Goal: Communication & Community: Connect with others

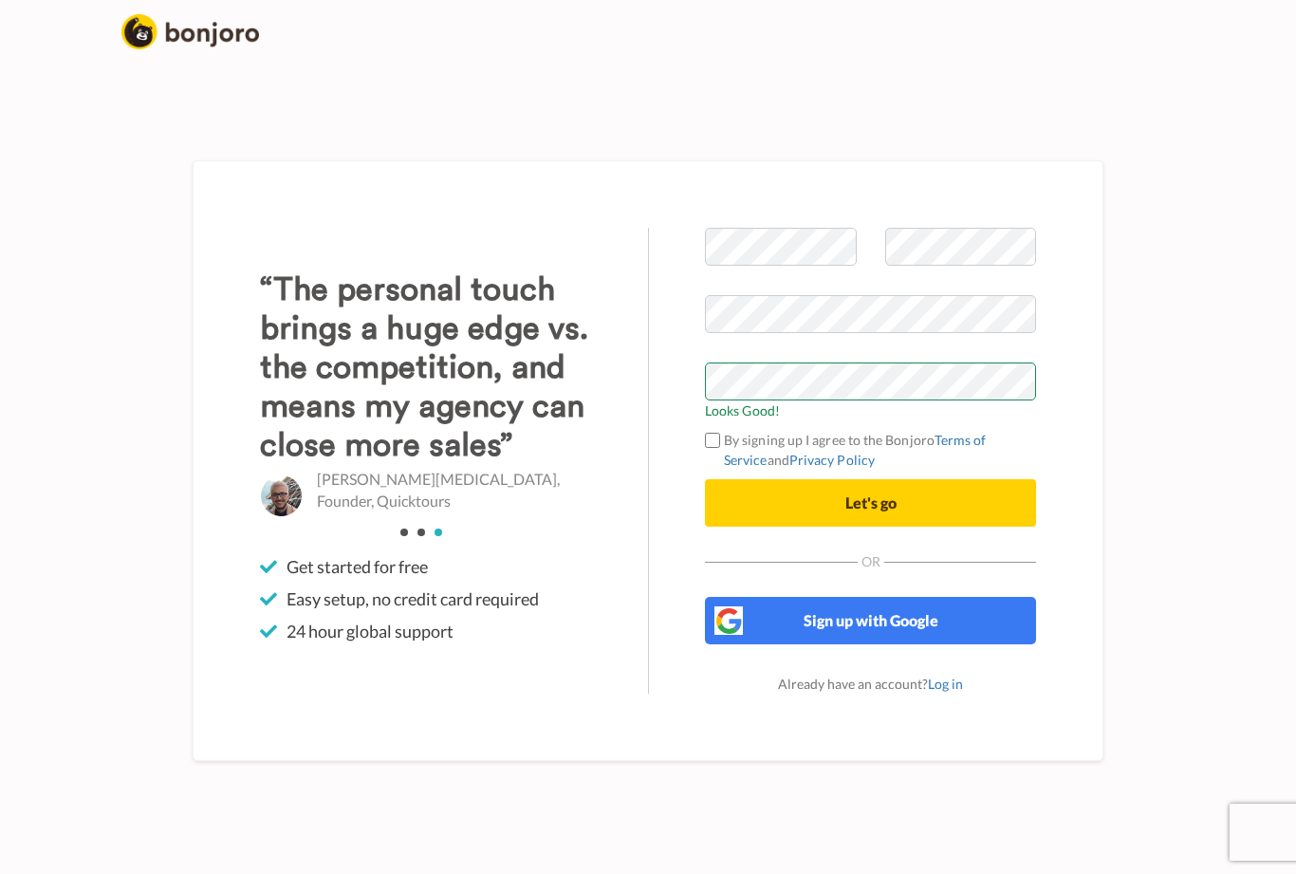
click at [916, 512] on button "Let's go" at bounding box center [870, 502] width 331 height 47
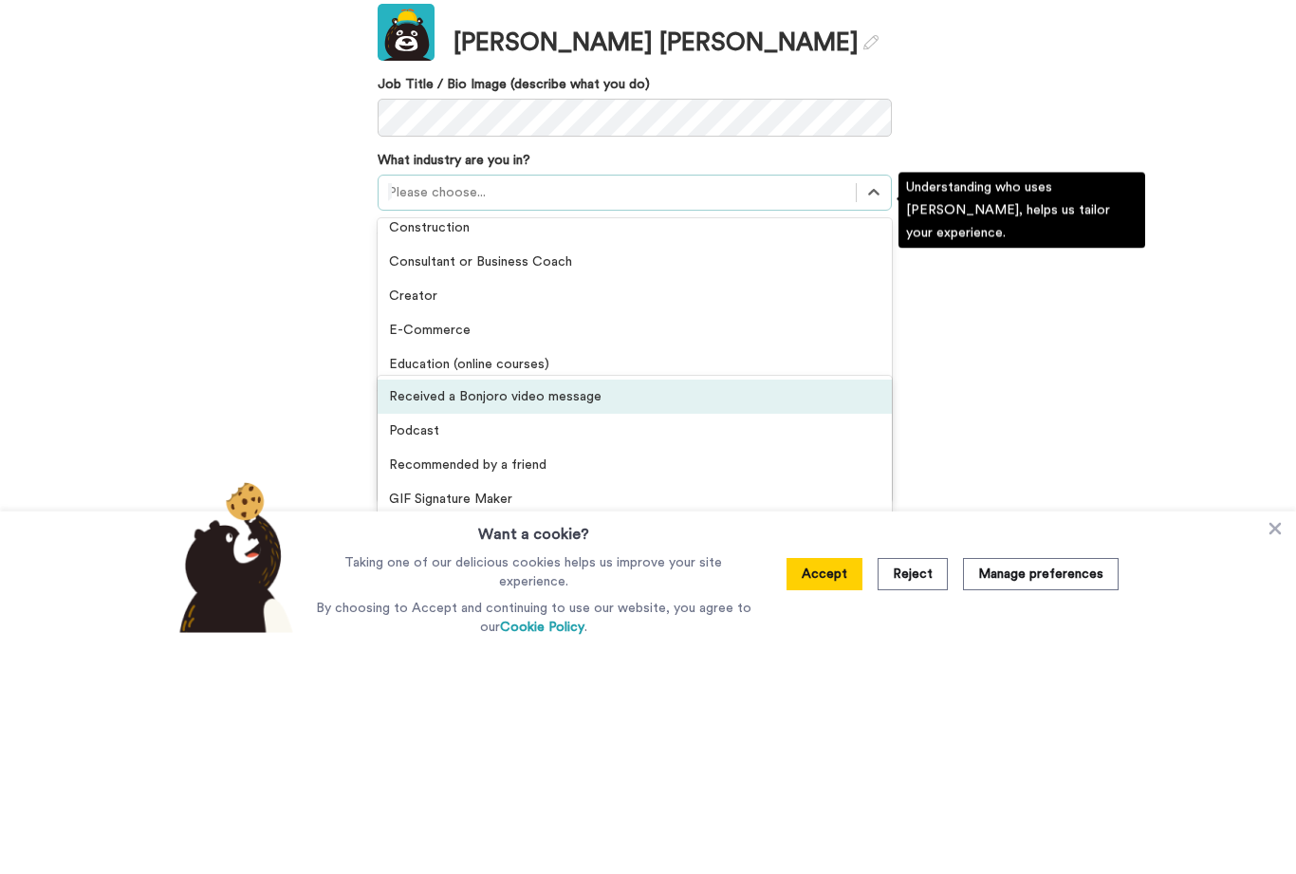
scroll to position [118, 0]
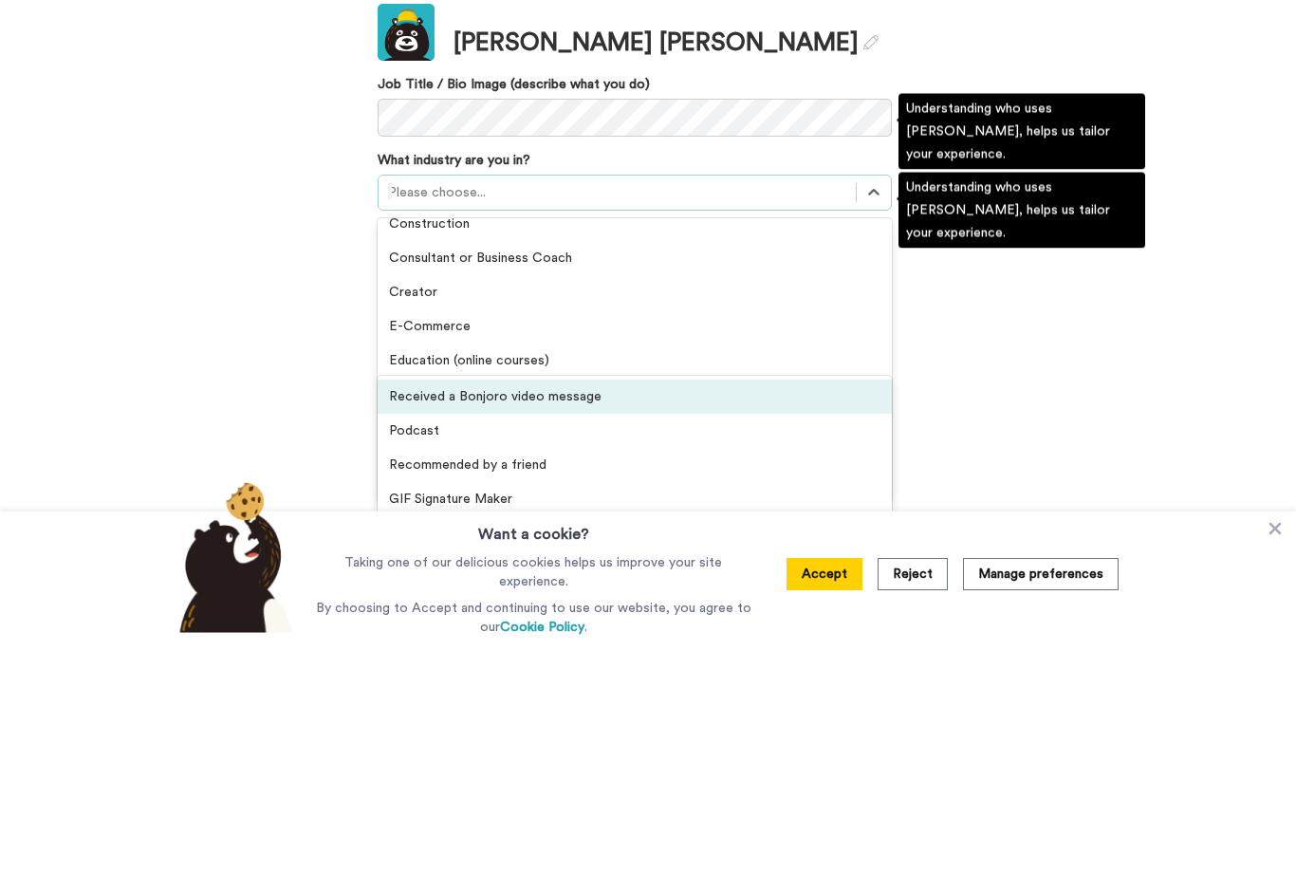
click at [633, 512] on div "Creator" at bounding box center [635, 529] width 514 height 34
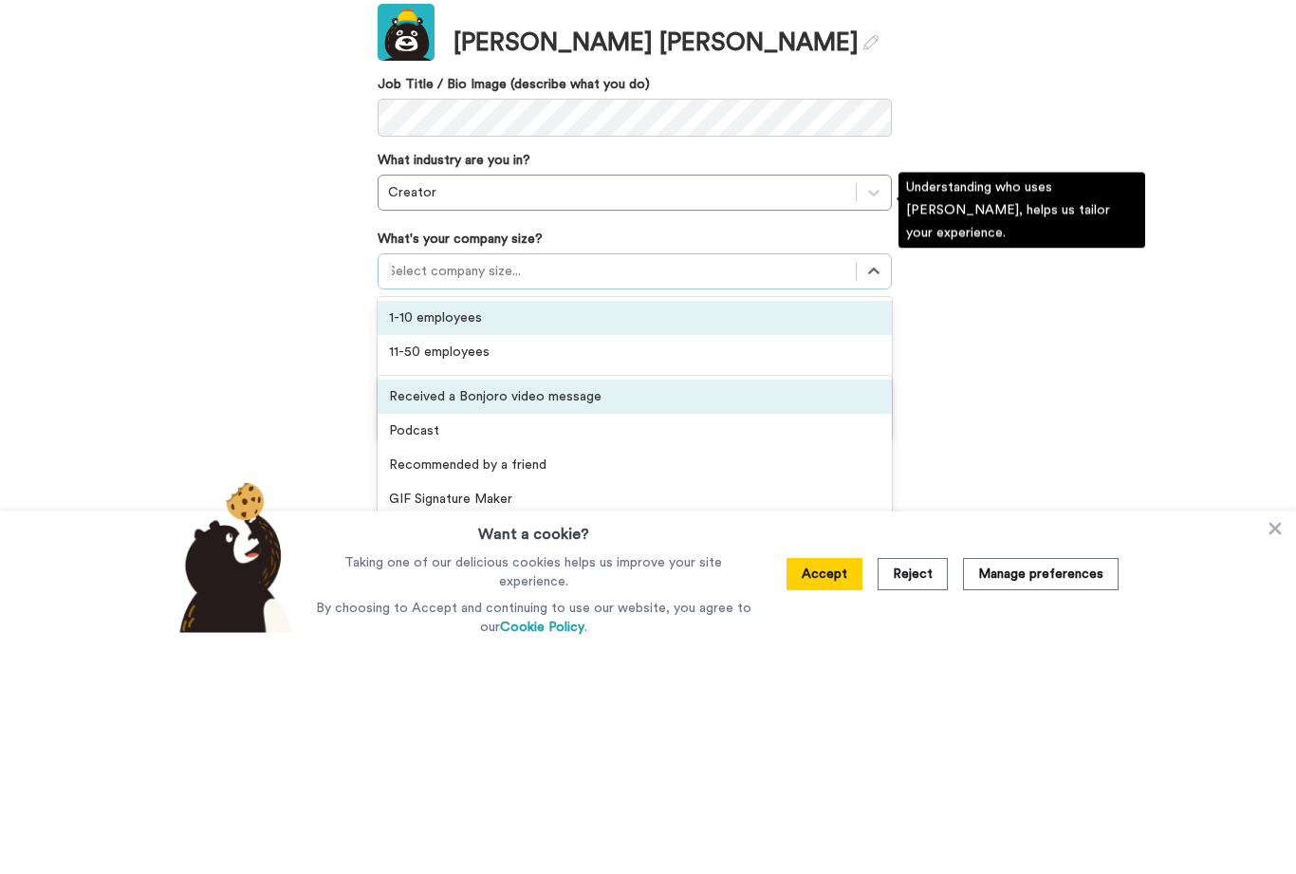
click at [821, 538] on div "1-10 employees" at bounding box center [635, 555] width 514 height 34
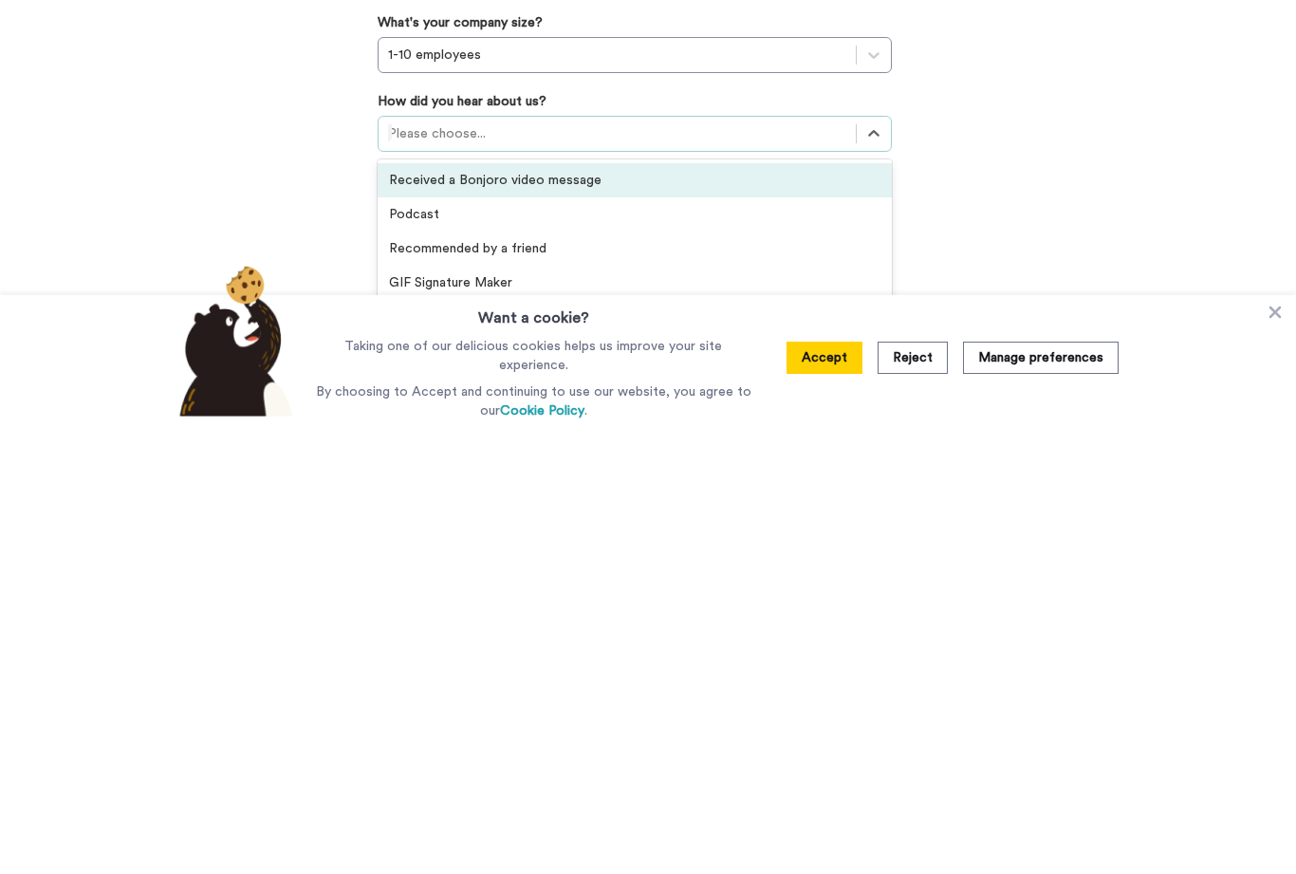
click at [899, 795] on button "Reject" at bounding box center [912, 811] width 70 height 32
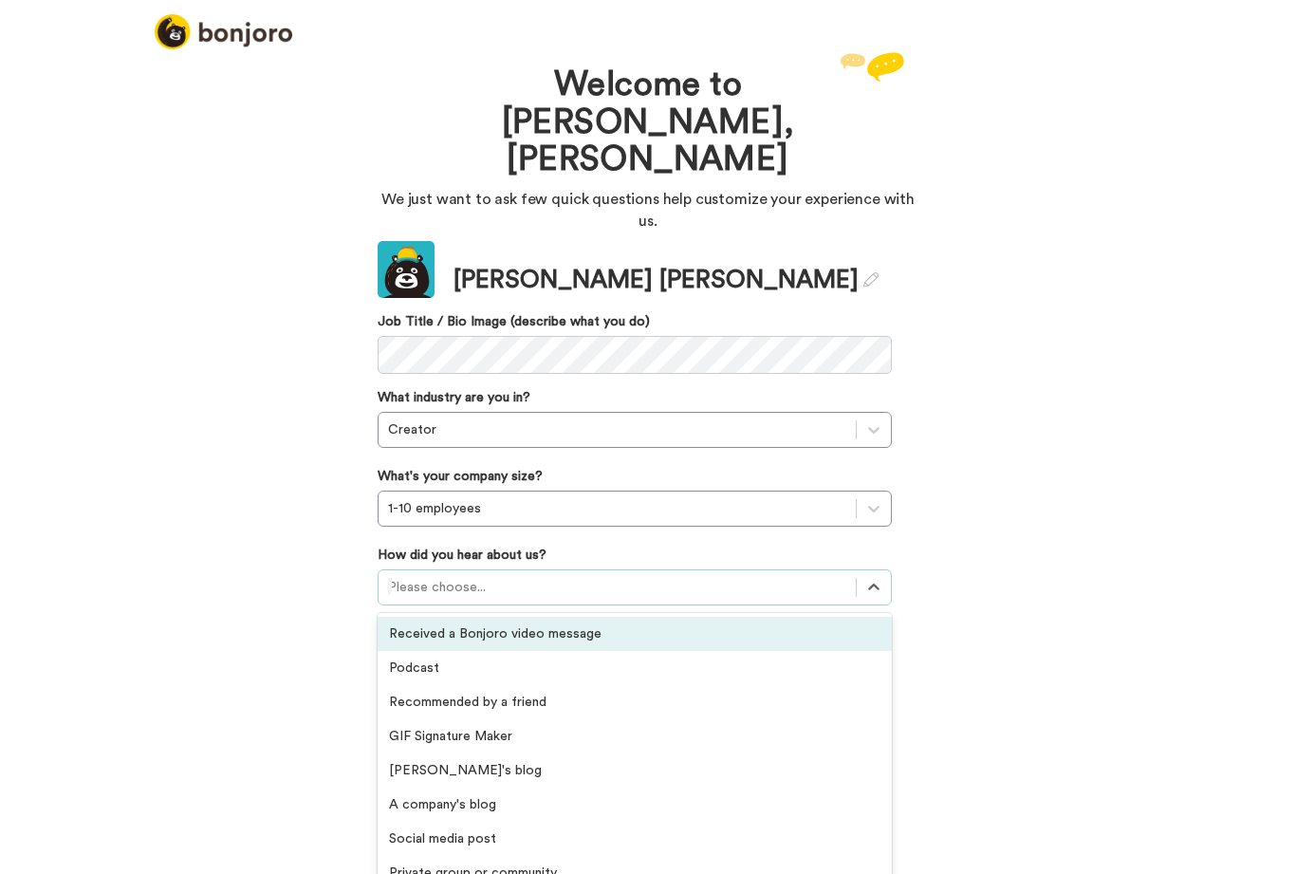
scroll to position [0, 0]
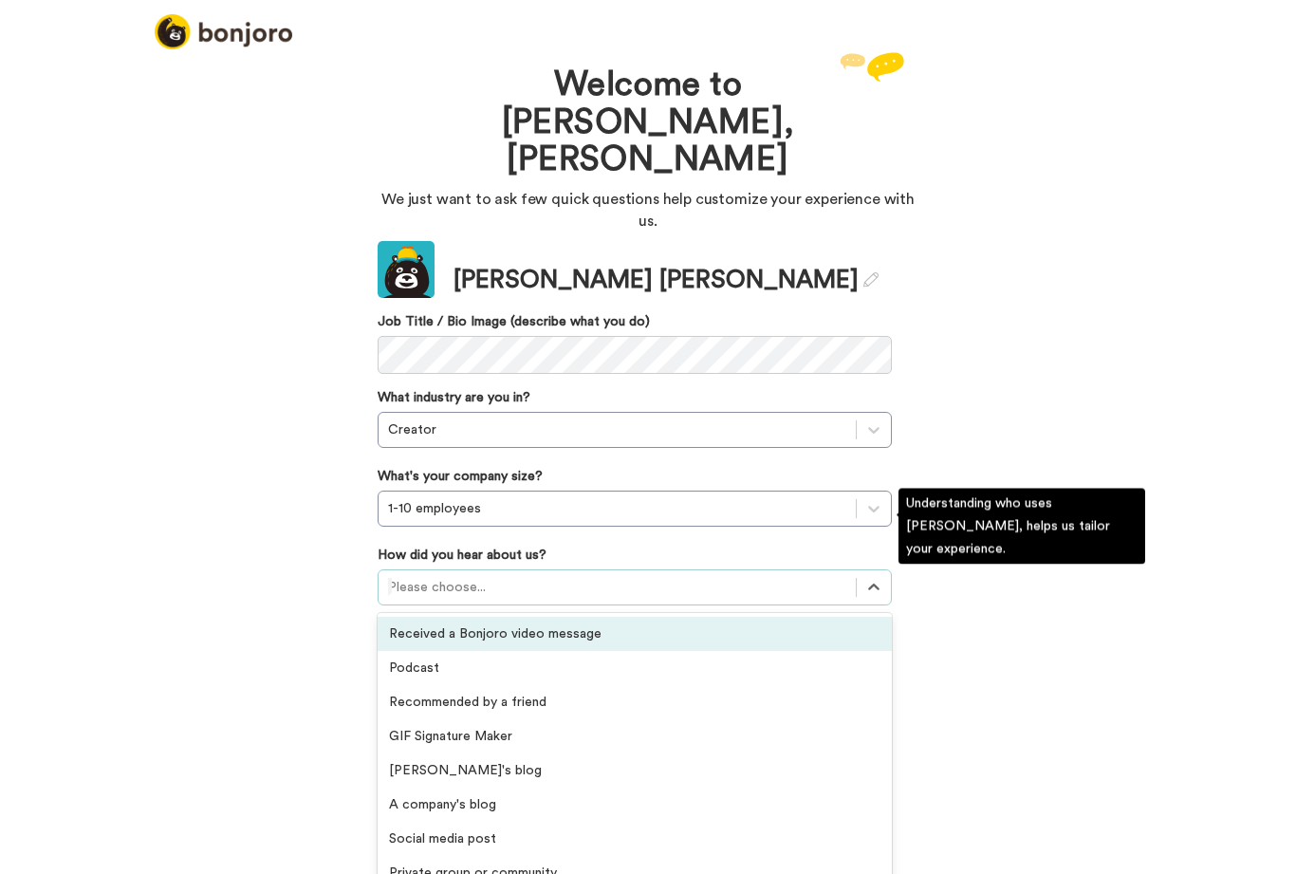
click at [805, 617] on div "Received a Bonjoro video message" at bounding box center [635, 634] width 514 height 34
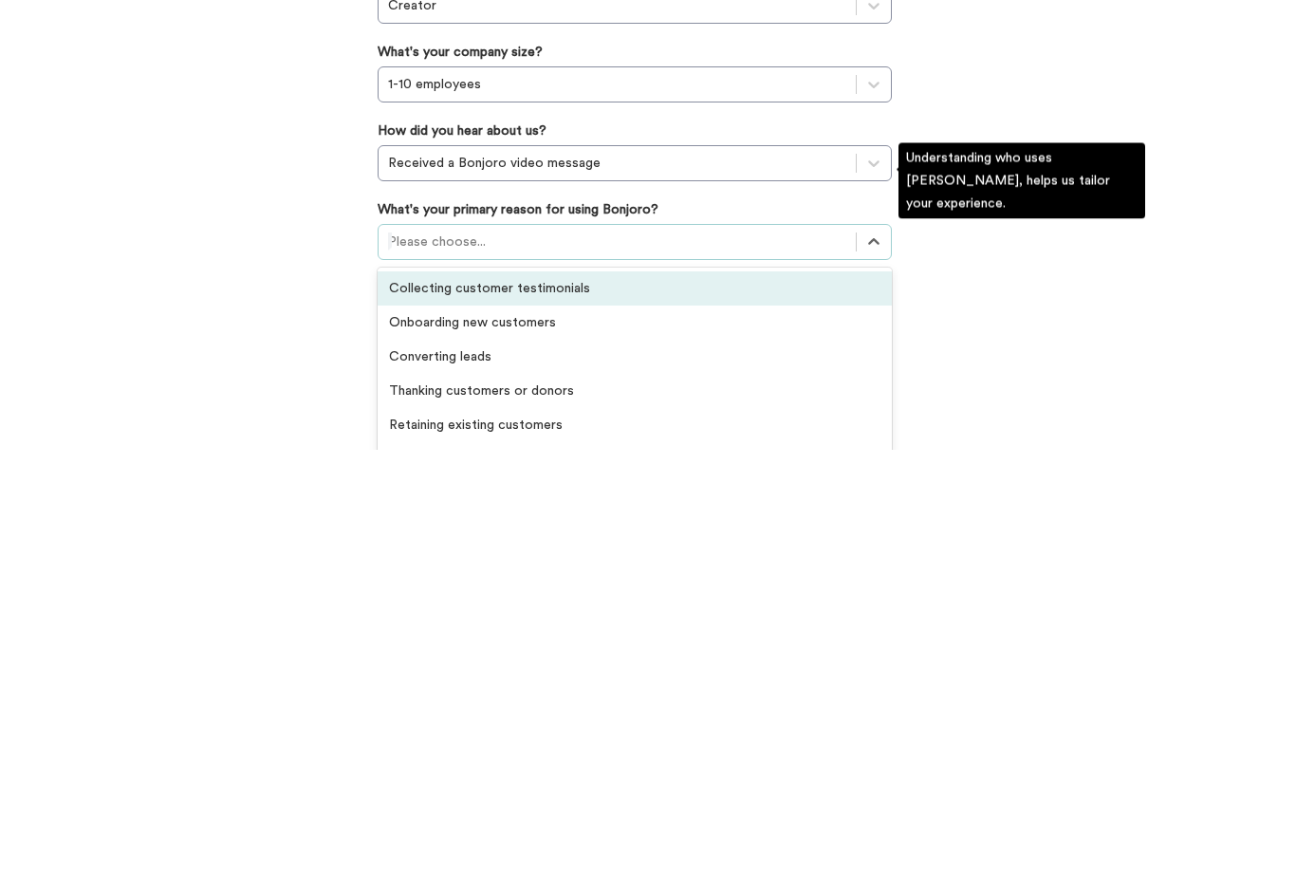
click at [600, 798] on div "Thanking customers or donors" at bounding box center [635, 815] width 514 height 34
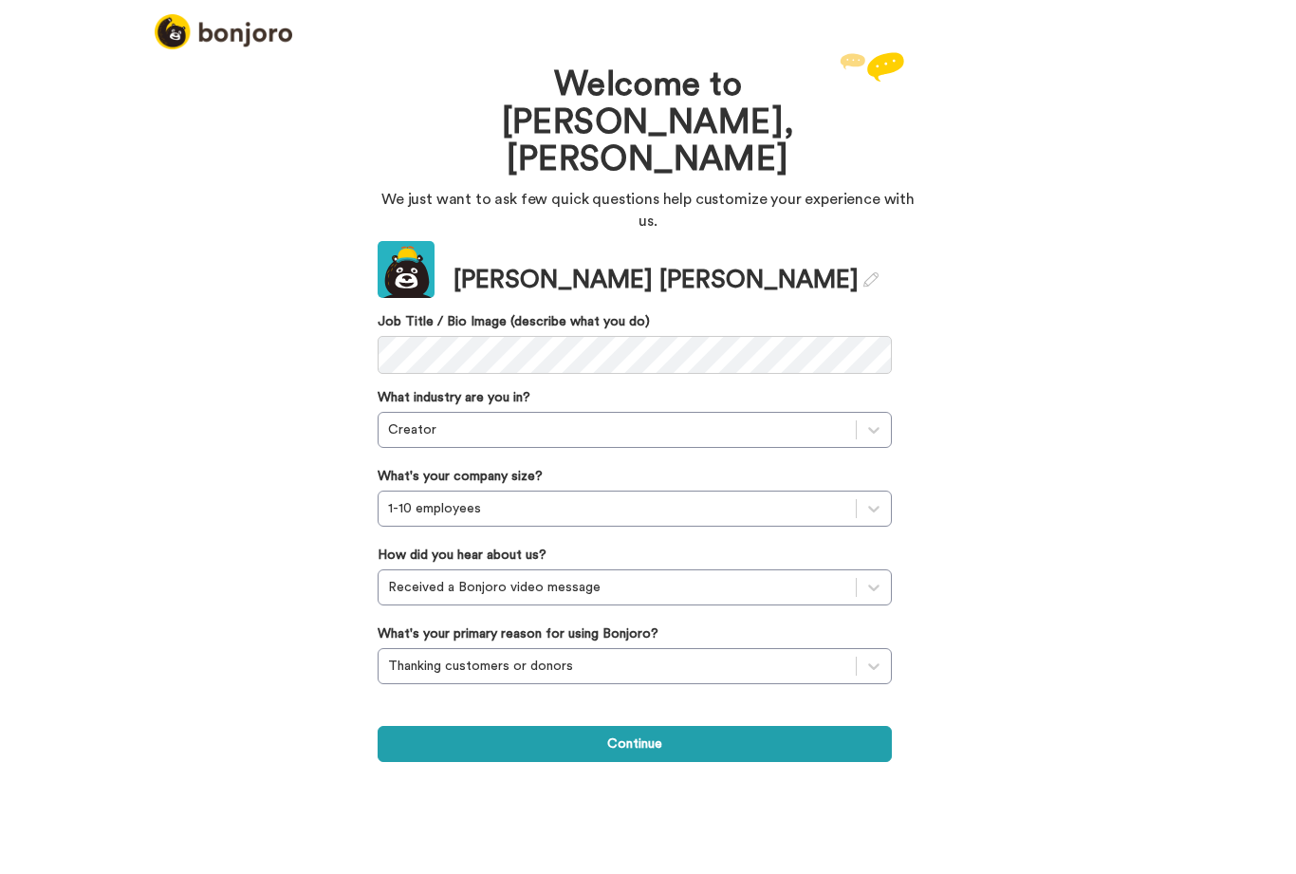
click at [685, 726] on button "Continue" at bounding box center [635, 744] width 514 height 36
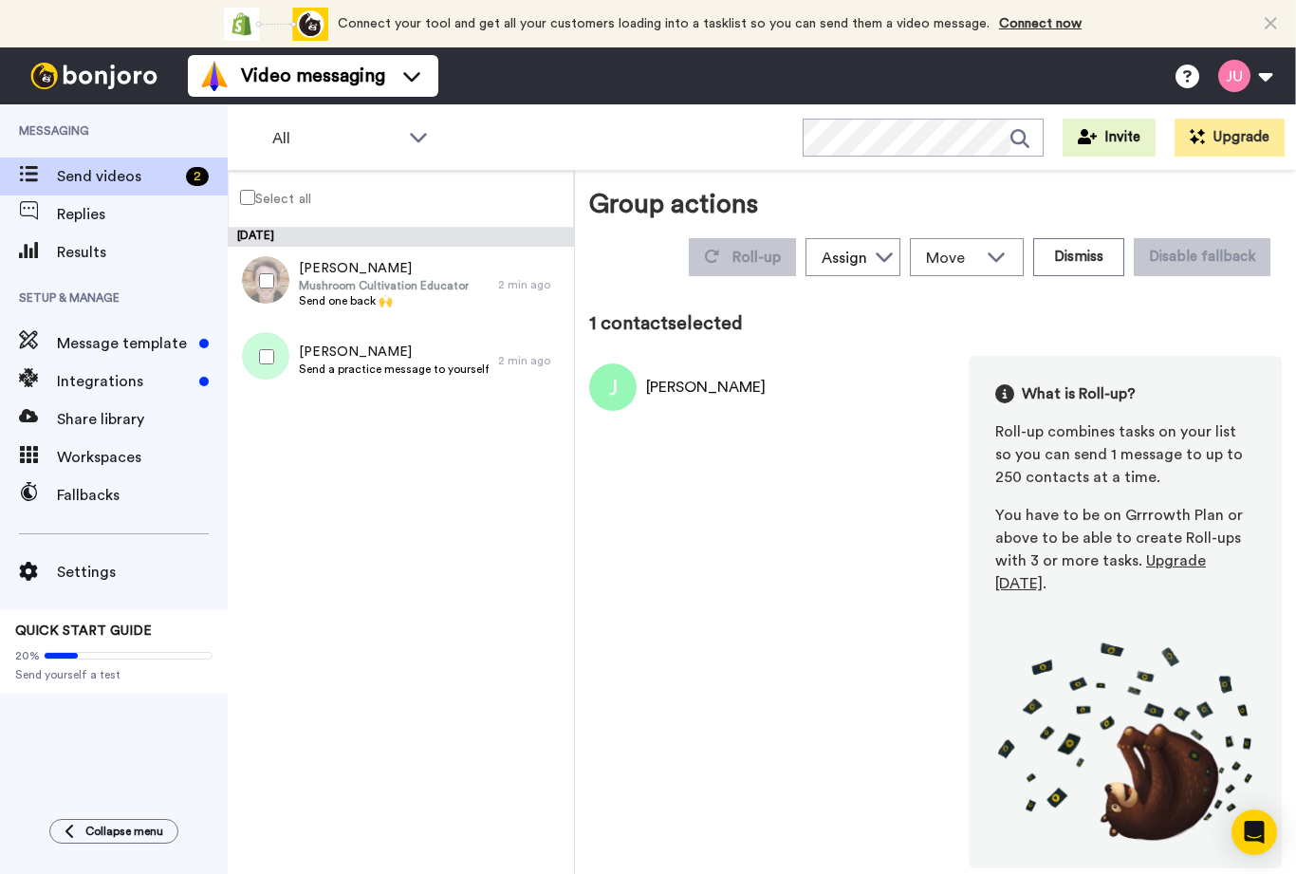
click at [808, 390] on div "Joanna urwin What is Roll-up? Roll-up combines tasks on your list so you can se…" at bounding box center [935, 612] width 692 height 512
click at [617, 381] on img at bounding box center [612, 386] width 47 height 47
click at [830, 639] on div "Joanna urwin What is Roll-up? Roll-up combines tasks on your list so you can se…" at bounding box center [935, 612] width 692 height 512
click at [511, 368] on div "Joanna Urwin Send a practice message to yourself 2 min ago" at bounding box center [401, 361] width 346 height 76
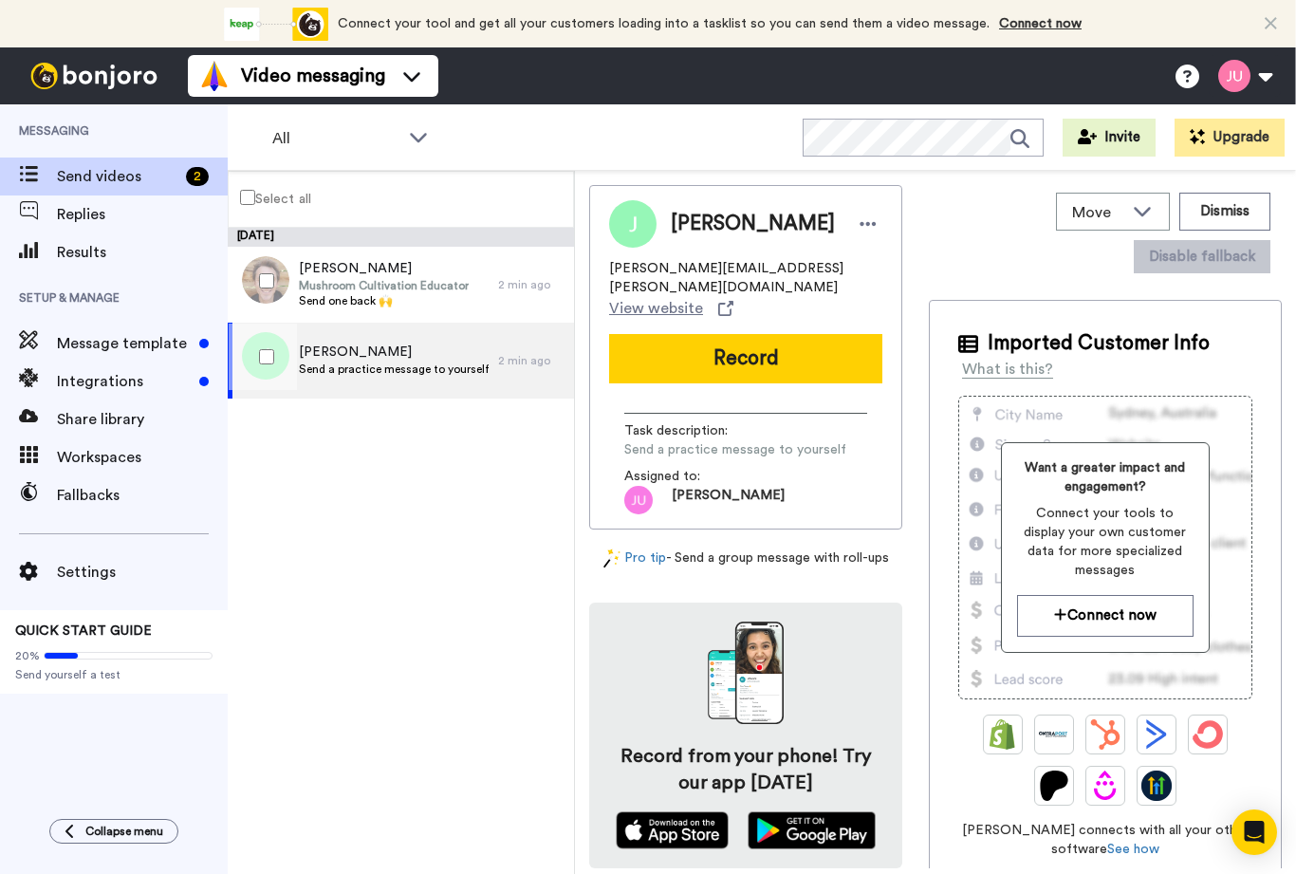
click at [771, 350] on button "Record" at bounding box center [745, 358] width 273 height 49
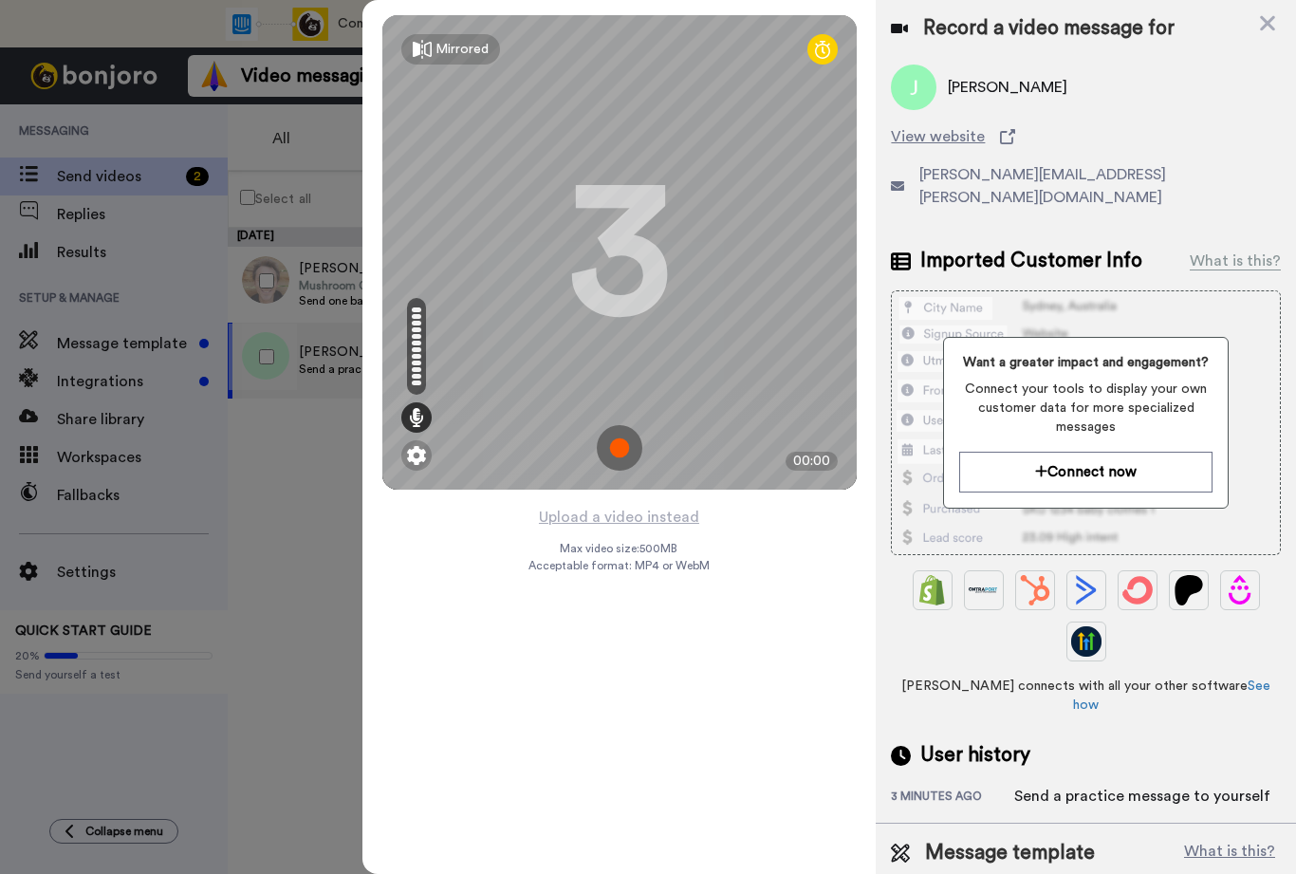
click at [621, 445] on img at bounding box center [620, 448] width 46 height 46
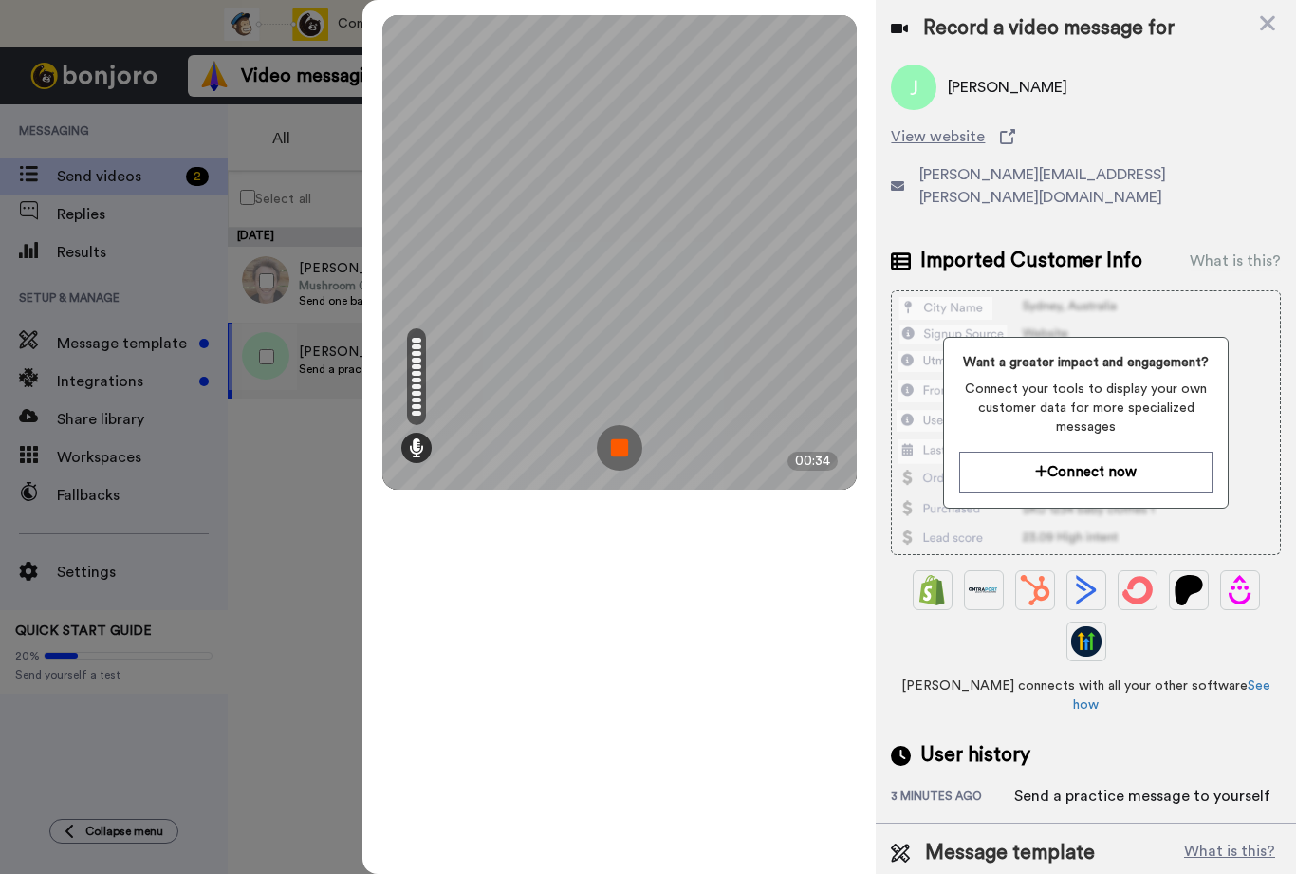
click at [629, 436] on img at bounding box center [620, 448] width 46 height 46
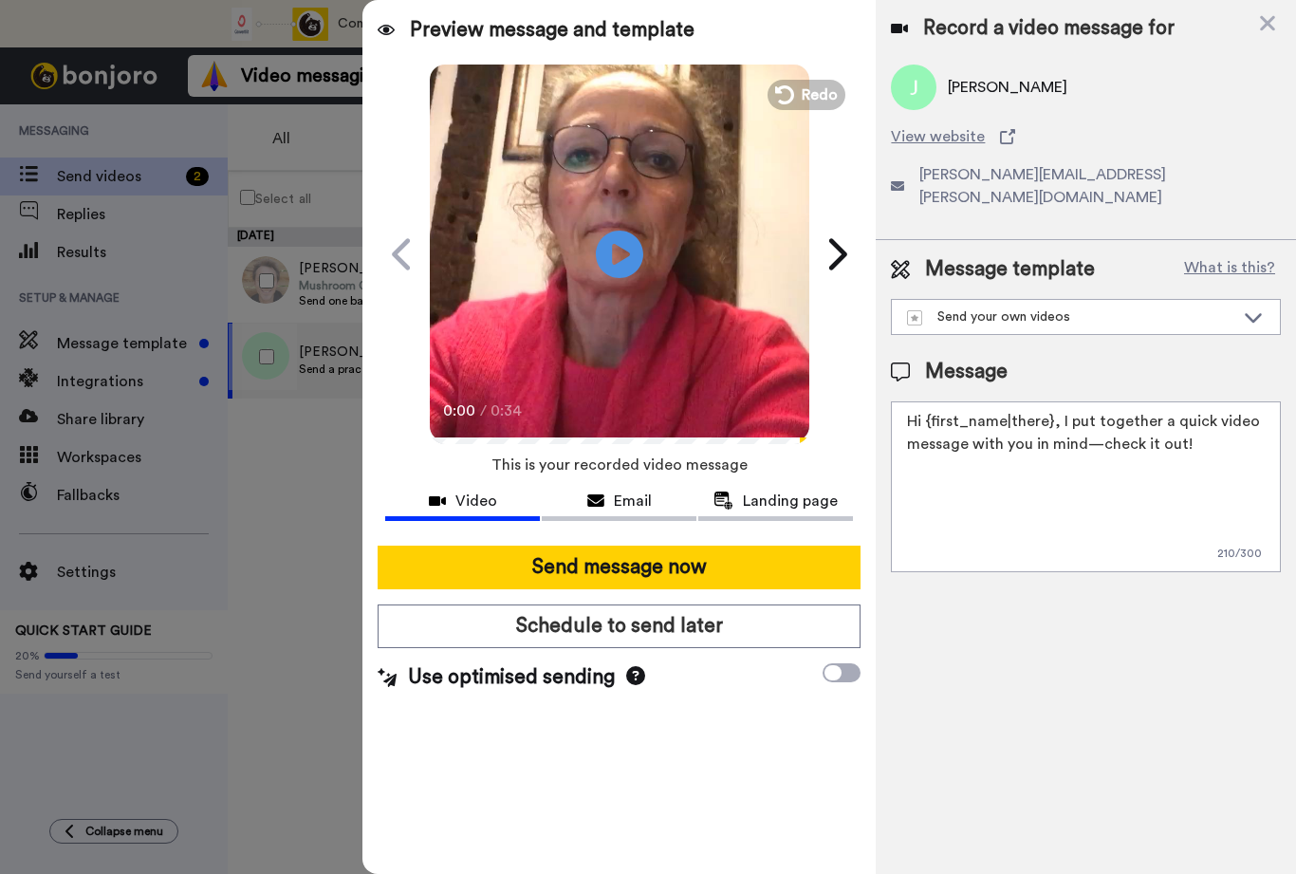
click at [618, 261] on icon "Play/Pause" at bounding box center [619, 254] width 47 height 85
click at [291, 507] on div at bounding box center [648, 437] width 1296 height 874
click at [326, 281] on div at bounding box center [648, 437] width 1296 height 874
click at [1270, 17] on icon at bounding box center [1267, 23] width 19 height 24
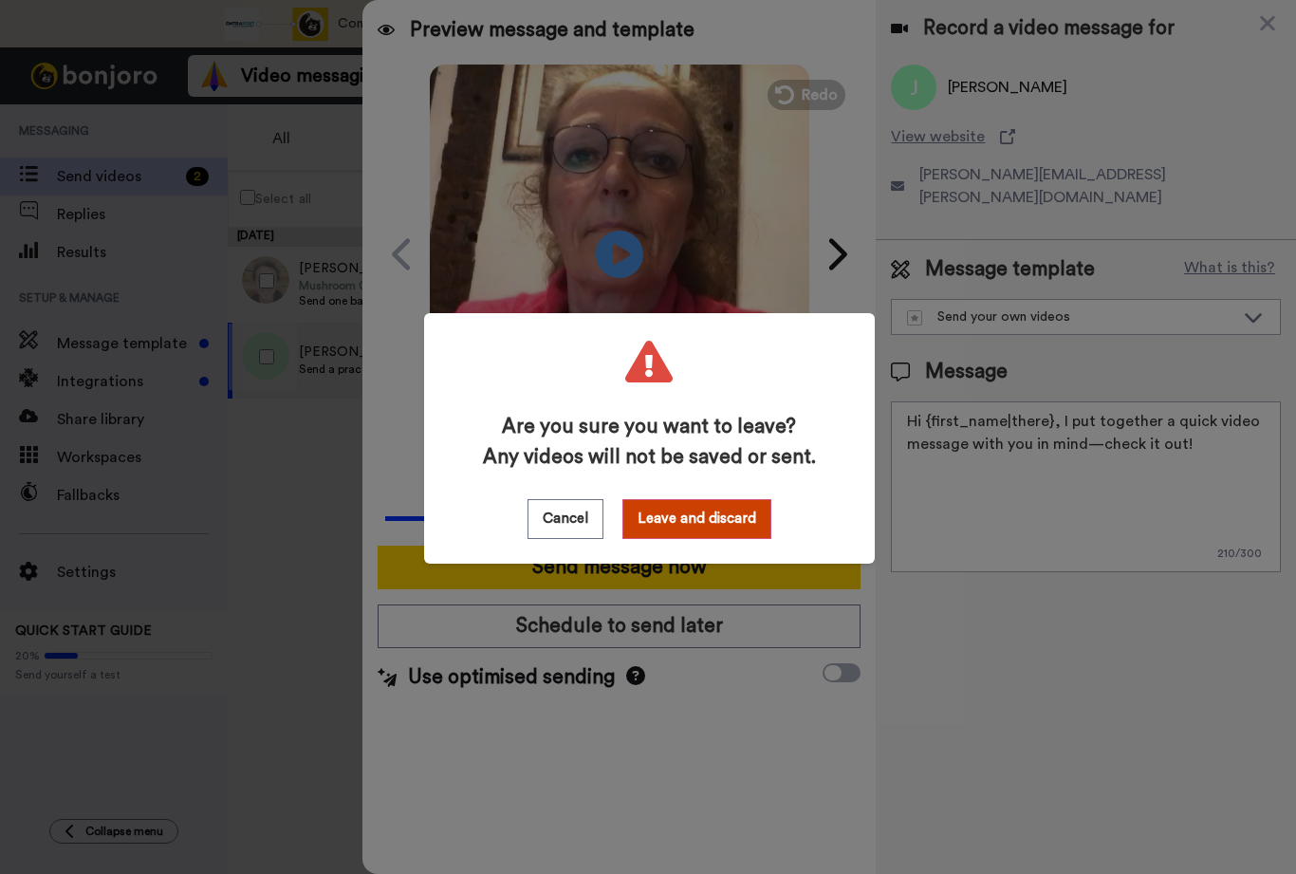
click at [727, 511] on button "Leave and discard" at bounding box center [696, 519] width 149 height 40
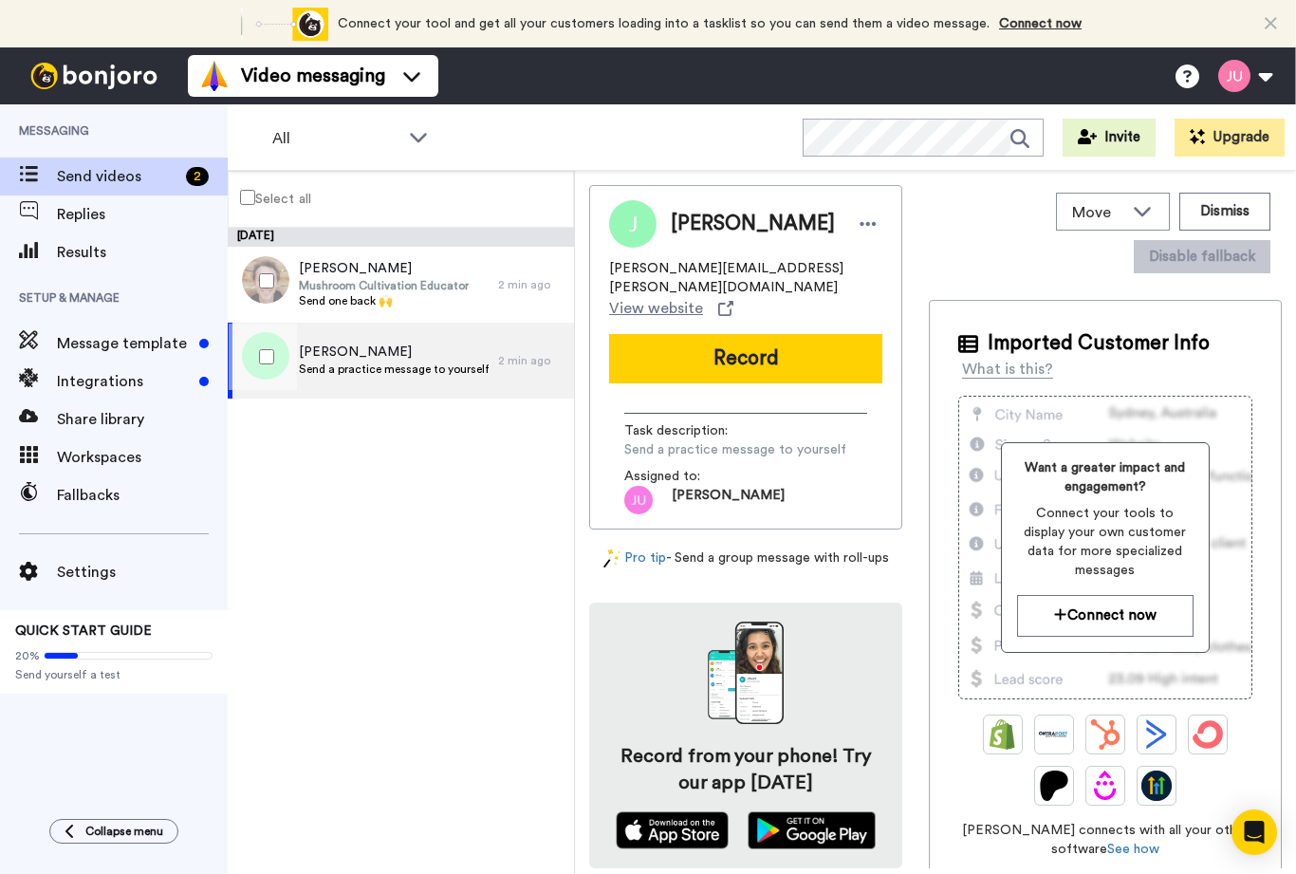
click at [452, 285] on span "Mushroom Cultivation Educator" at bounding box center [384, 285] width 170 height 15
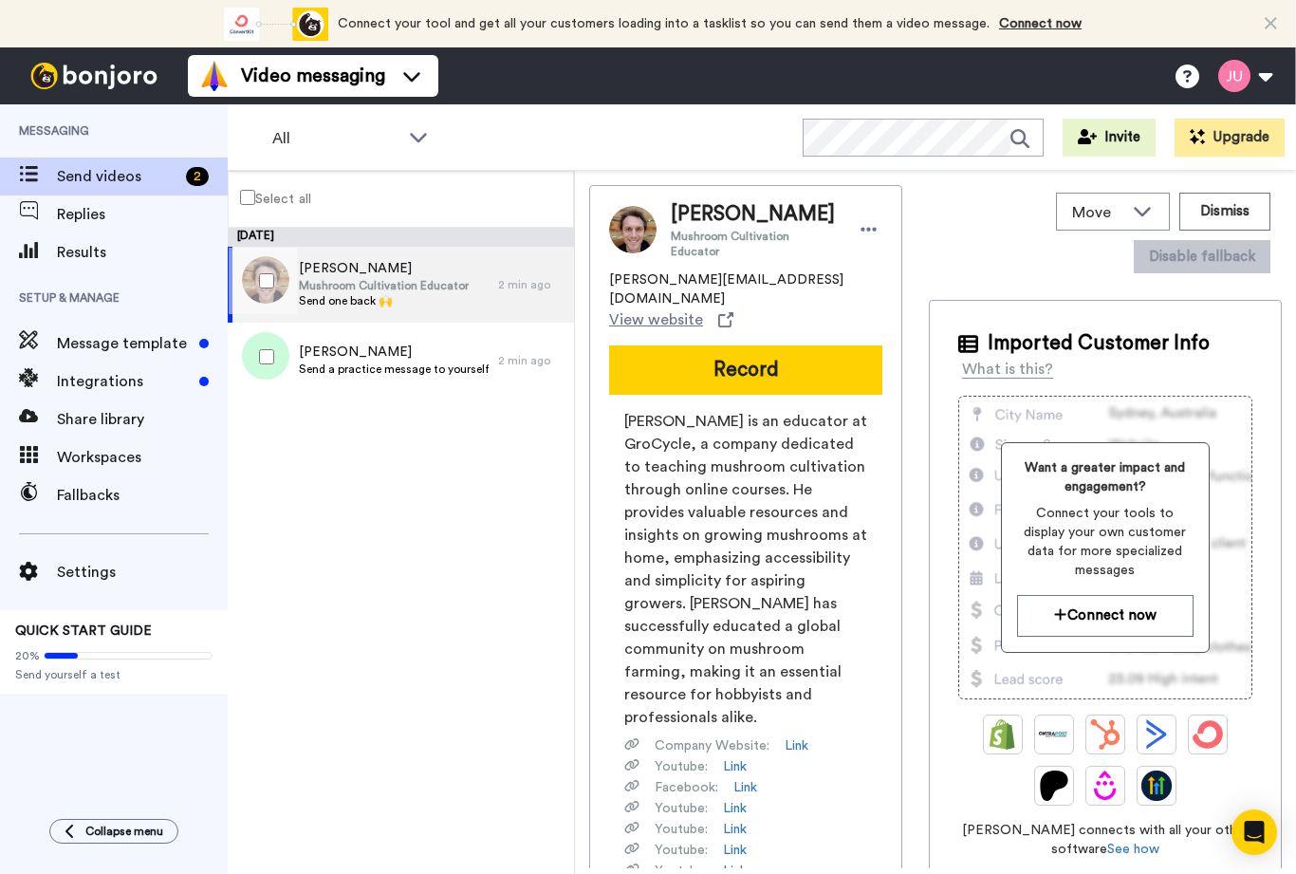
click at [755, 345] on button "Record" at bounding box center [745, 369] width 273 height 49
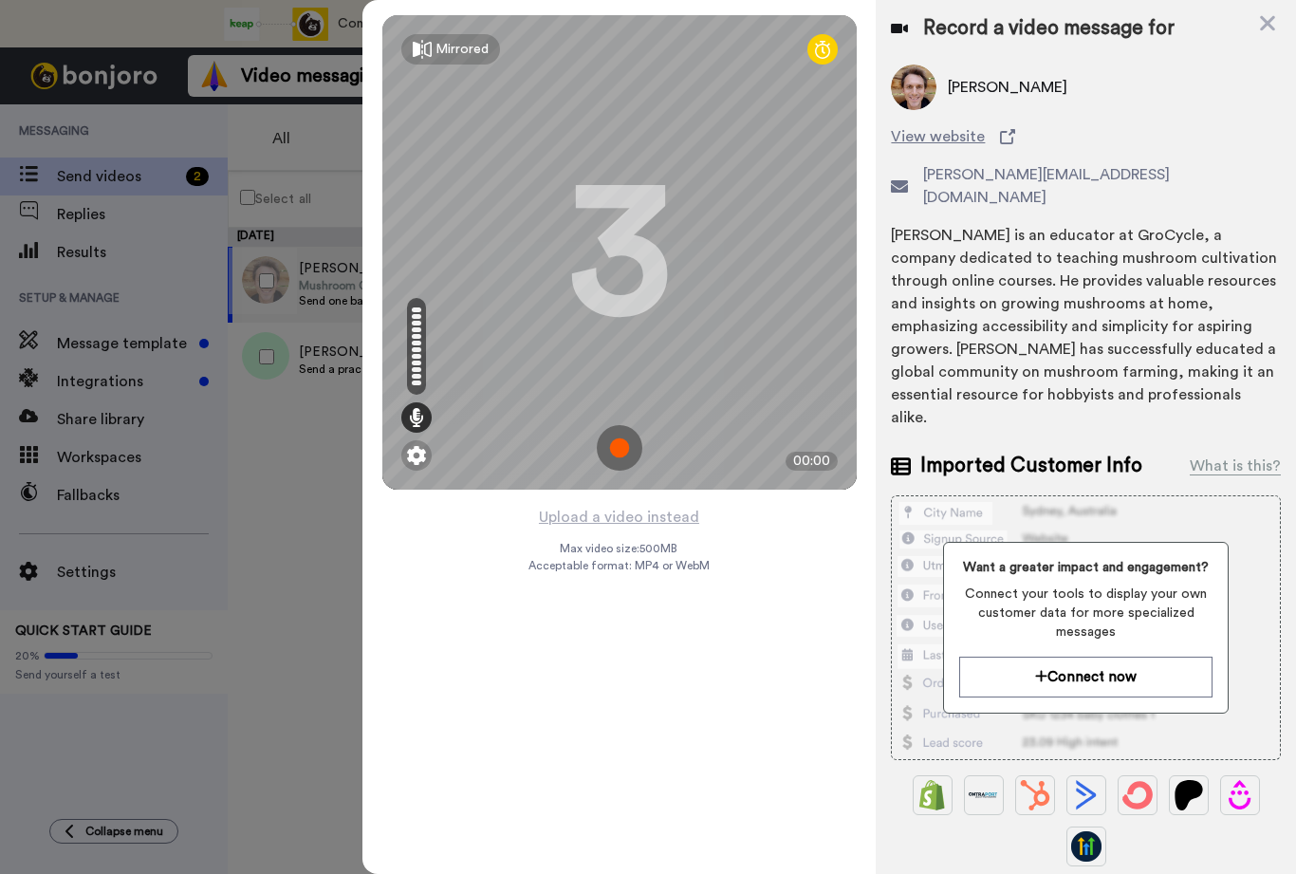
click at [624, 436] on img at bounding box center [620, 448] width 46 height 46
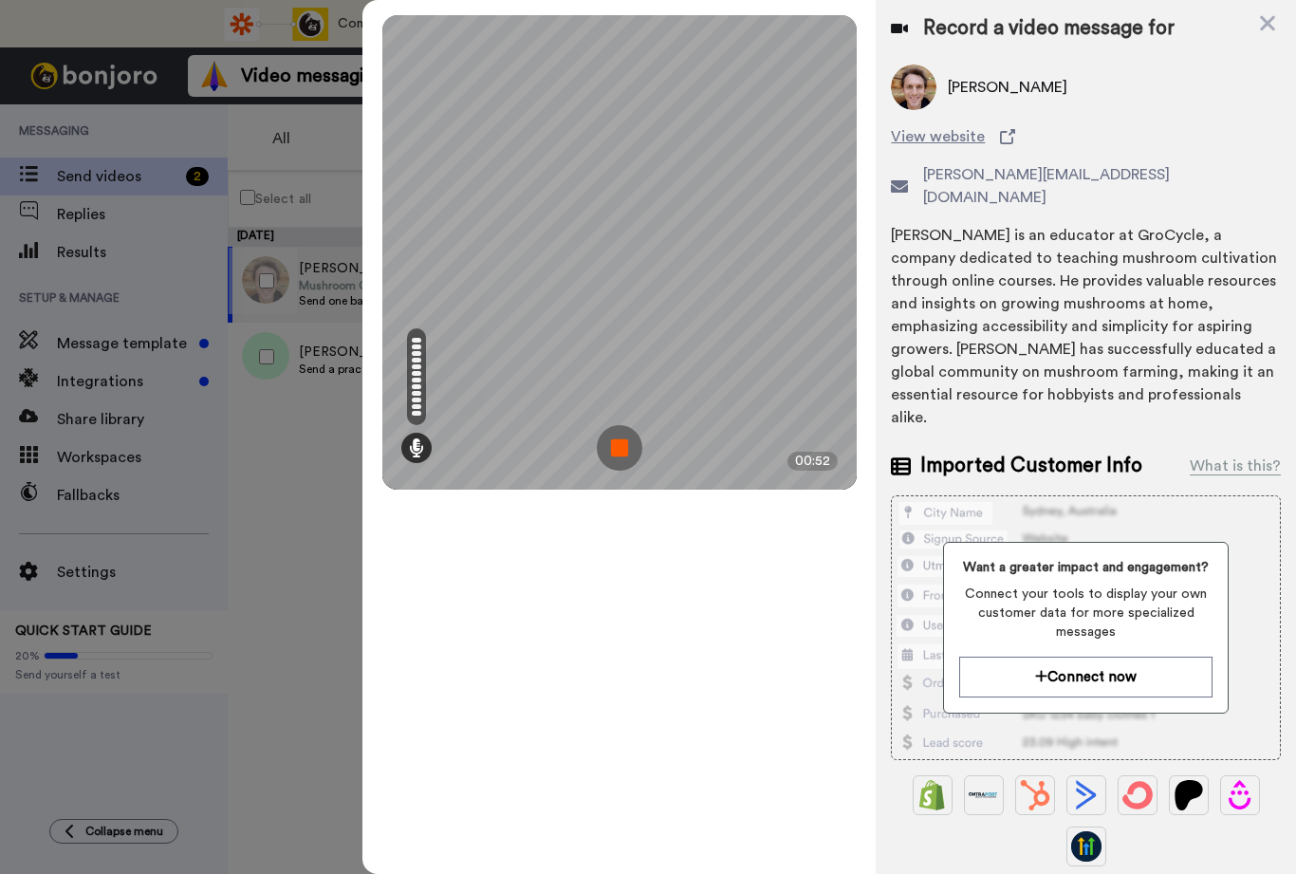
click at [618, 443] on img at bounding box center [620, 448] width 46 height 46
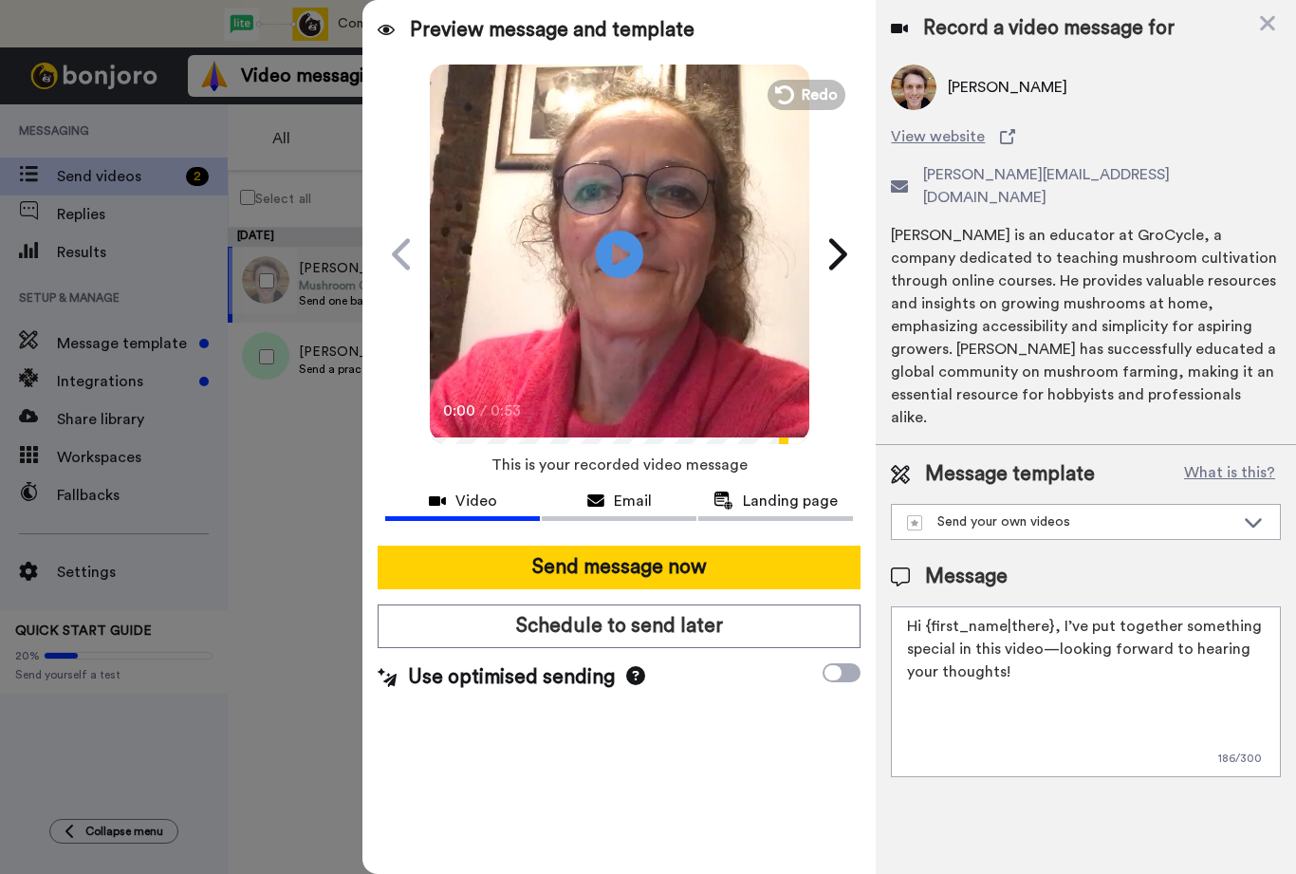
click at [624, 251] on icon "Play/Pause" at bounding box center [619, 254] width 47 height 85
click at [718, 559] on button "Send message now" at bounding box center [619, 567] width 483 height 44
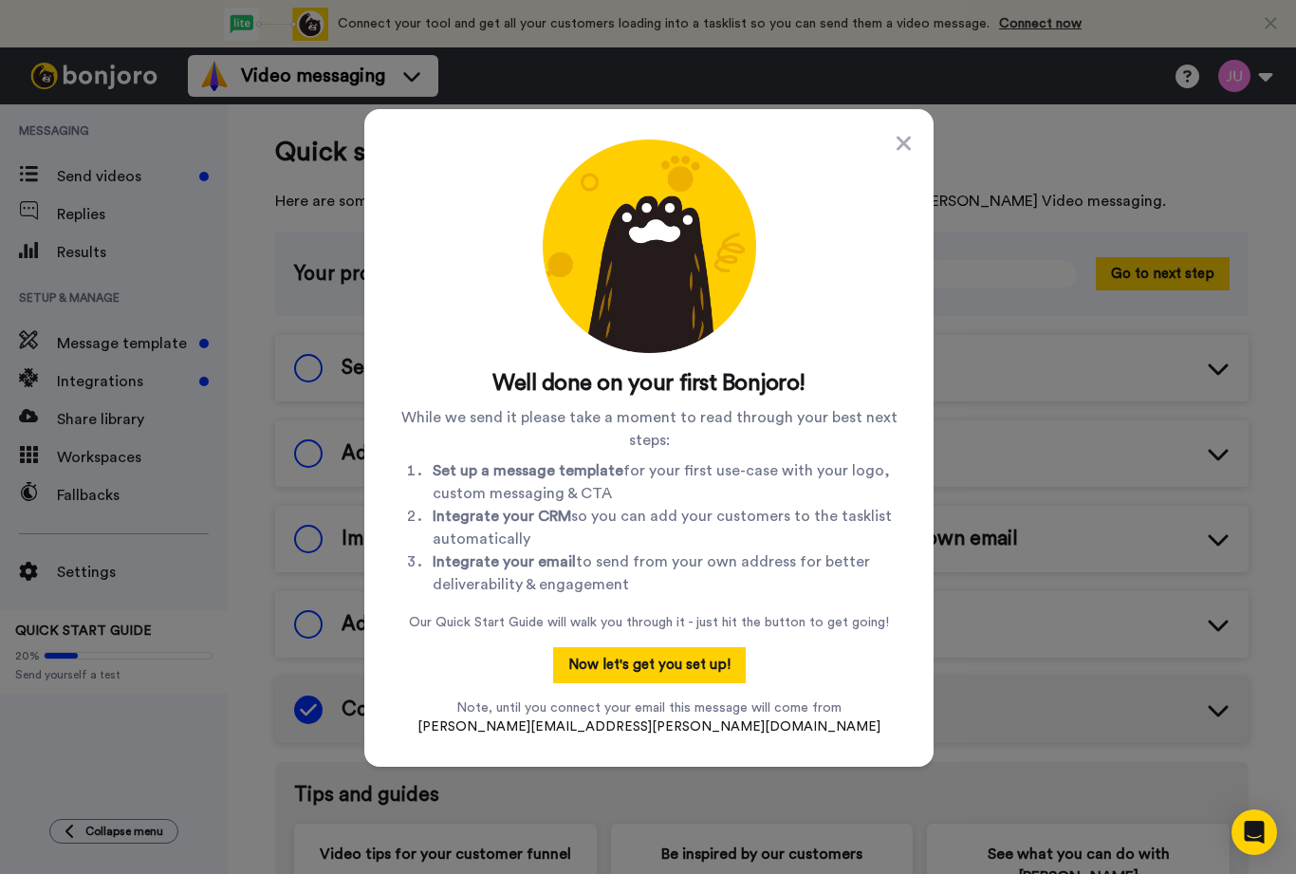
click at [896, 147] on icon at bounding box center [903, 143] width 14 height 14
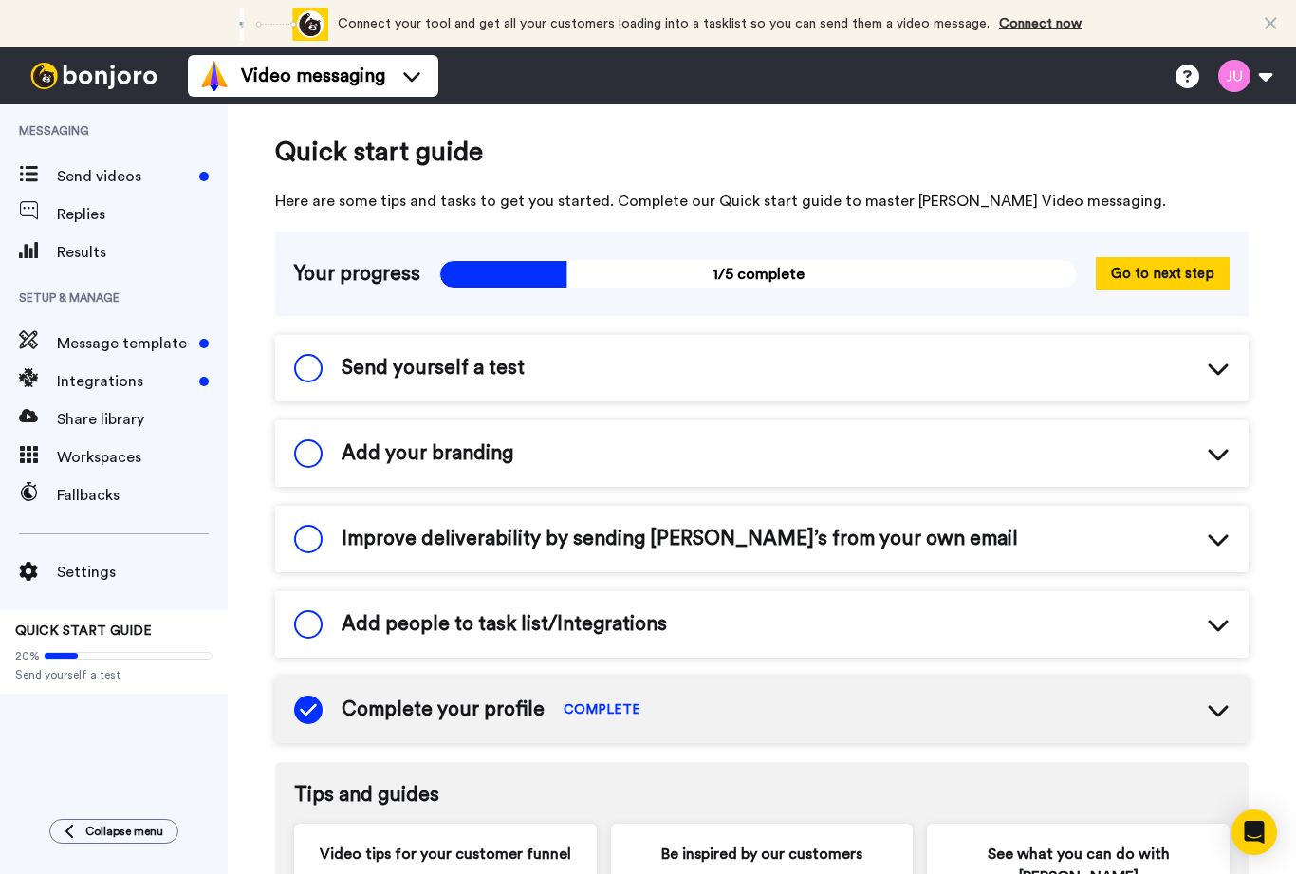
click at [125, 184] on span "Send videos" at bounding box center [124, 176] width 135 height 23
